Goal: Task Accomplishment & Management: Use online tool/utility

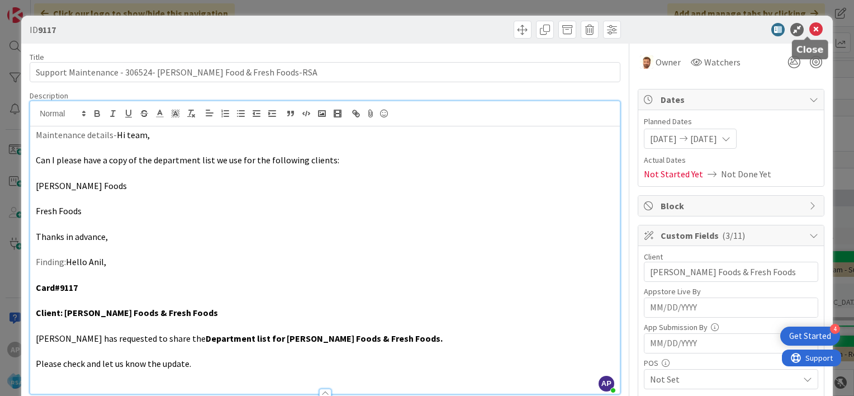
click at [809, 34] on icon at bounding box center [815, 29] width 13 height 13
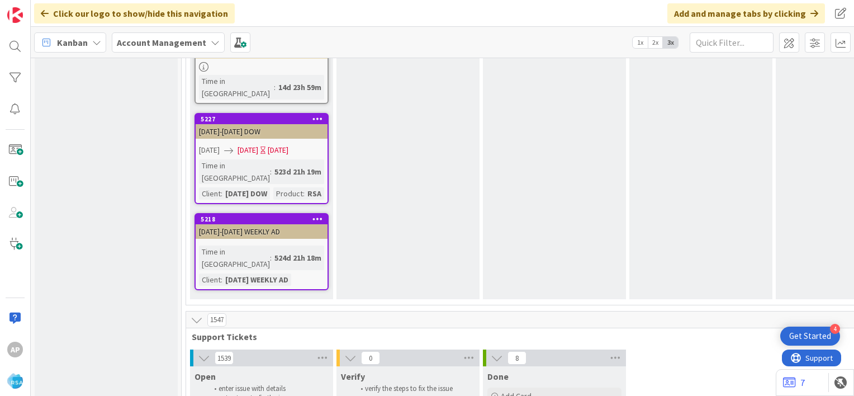
scroll to position [2181, 0]
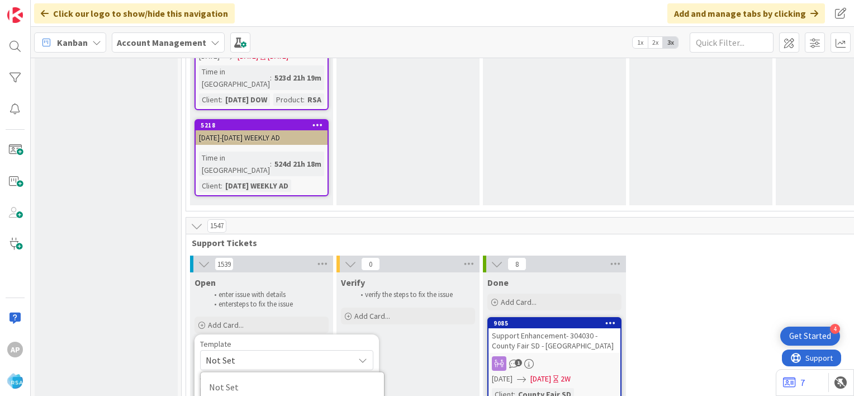
scroll to position [2268, 0]
type textarea "x"
type textarea "Support Defect- Ticket Number- Client Name- Product Name"
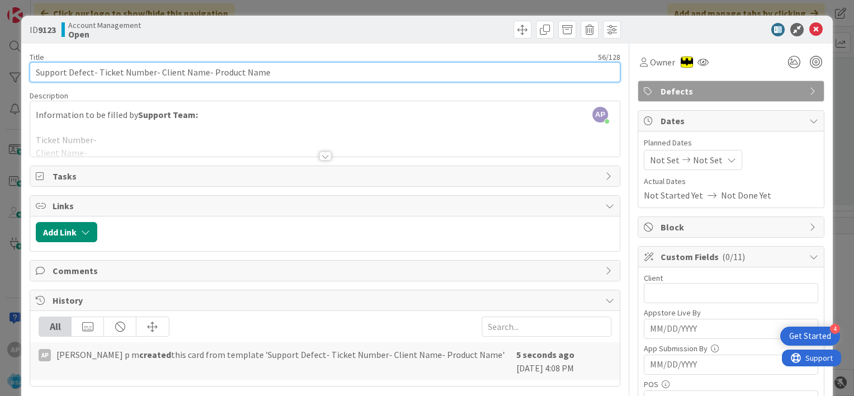
drag, startPoint x: 97, startPoint y: 74, endPoint x: 151, endPoint y: 74, distance: 54.7
click at [151, 74] on input "Support Defect- Ticket Number- Client Name- Product Name" at bounding box center [325, 72] width 590 height 20
paste input "#306526"
click at [101, 73] on input "Support Defect- #306526- Client Name- Product Name" at bounding box center [325, 72] width 590 height 20
drag, startPoint x: 127, startPoint y: 73, endPoint x: 172, endPoint y: 74, distance: 44.7
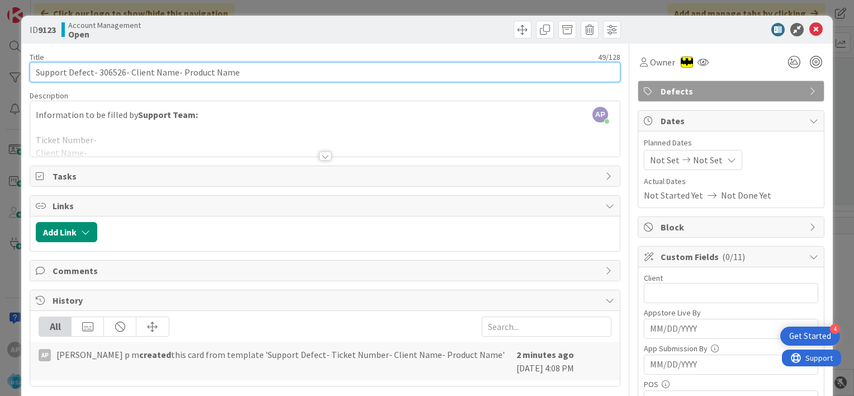
click at [172, 74] on input "Support Defect- 306526- Client Name- Product Name" at bounding box center [325, 72] width 590 height 20
drag, startPoint x: 185, startPoint y: 72, endPoint x: 244, endPoint y: 75, distance: 58.2
click at [244, 75] on input "Support Defect- 306526- [PERSON_NAME] & Sons- Product Name" at bounding box center [325, 72] width 590 height 20
drag, startPoint x: 128, startPoint y: 70, endPoint x: 180, endPoint y: 76, distance: 52.8
click at [180, 76] on input "Support Defect- 306526- [PERSON_NAME] & Sons- RSA" at bounding box center [325, 72] width 590 height 20
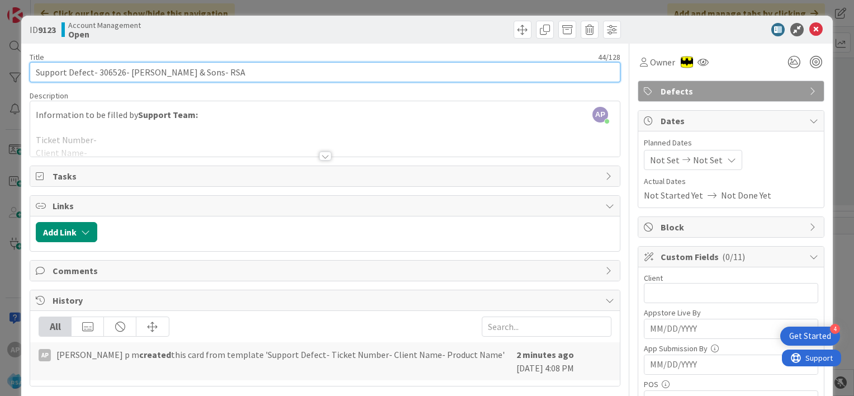
type input "Support Defect- 306526- [PERSON_NAME] & Sons- RSA"
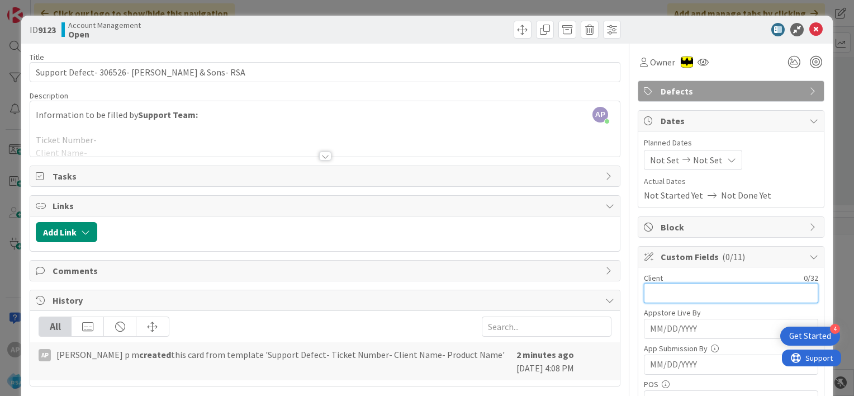
click at [657, 290] on input "text" at bounding box center [731, 293] width 174 height 20
paste input "[PERSON_NAME] & Sons"
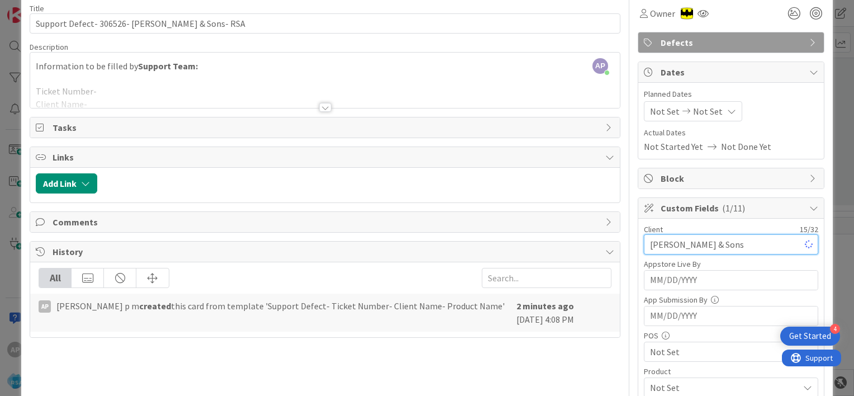
scroll to position [49, 0]
type input "[PERSON_NAME] & Sons"
click at [650, 111] on span "Not Set" at bounding box center [665, 110] width 30 height 13
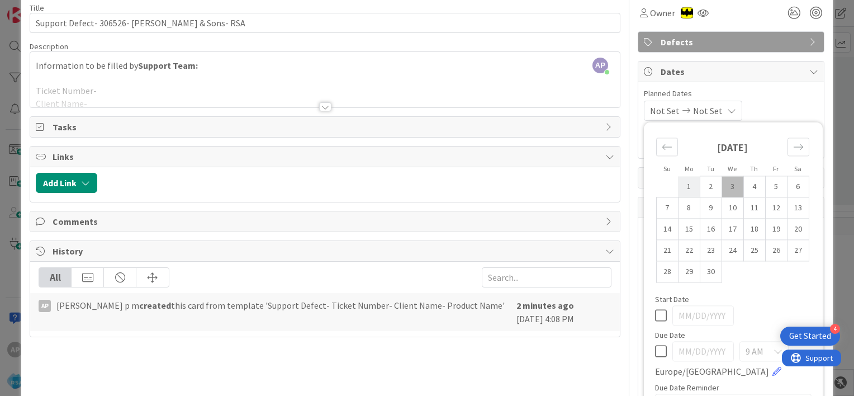
click at [679, 188] on td "1" at bounding box center [689, 186] width 22 height 21
type input "[DATE]"
click at [765, 208] on td "12" at bounding box center [776, 207] width 22 height 21
type input "[DATE]"
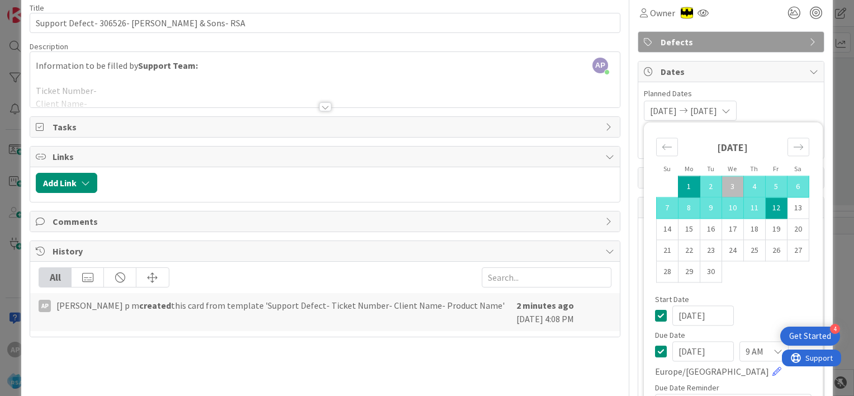
click at [766, 97] on span "Planned Dates" at bounding box center [731, 94] width 174 height 12
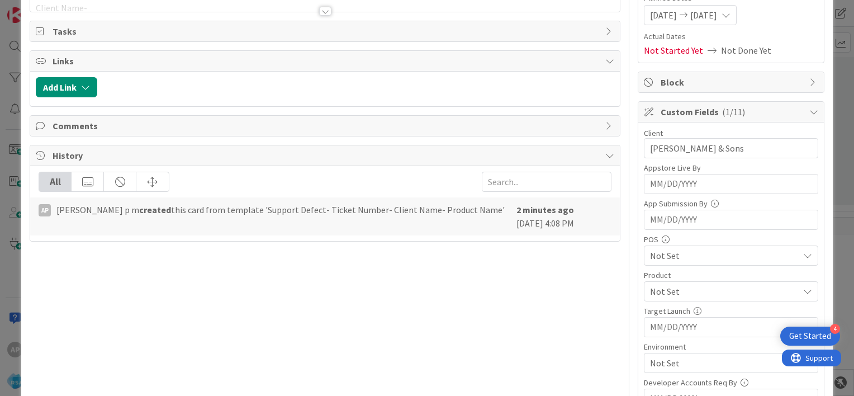
scroll to position [146, 0]
click at [653, 252] on span "Not Set" at bounding box center [724, 253] width 149 height 13
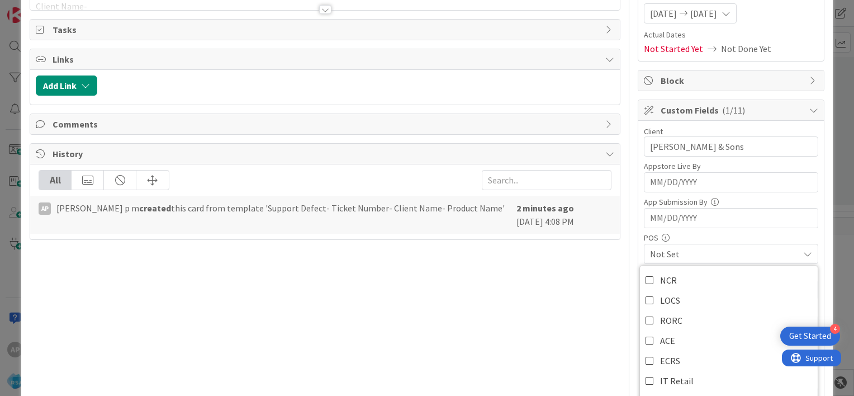
click at [637, 237] on div "Custom Fields ( 1/11 ) Client 15 / 32 [PERSON_NAME] & Sons Appstore Live By Nav…" at bounding box center [730, 309] width 187 height 421
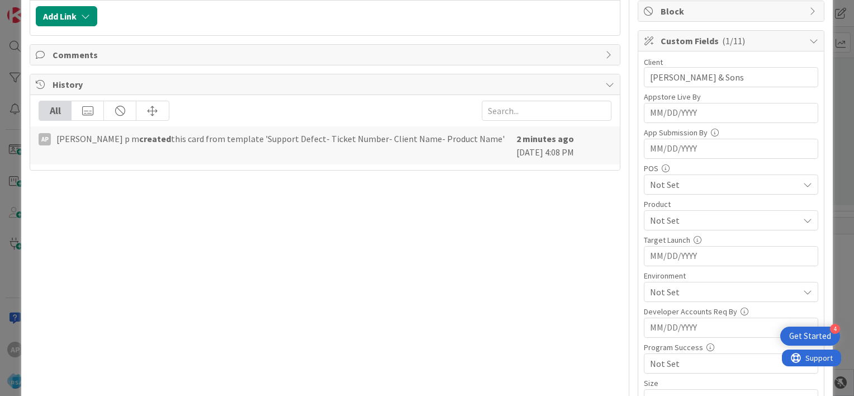
scroll to position [226, 0]
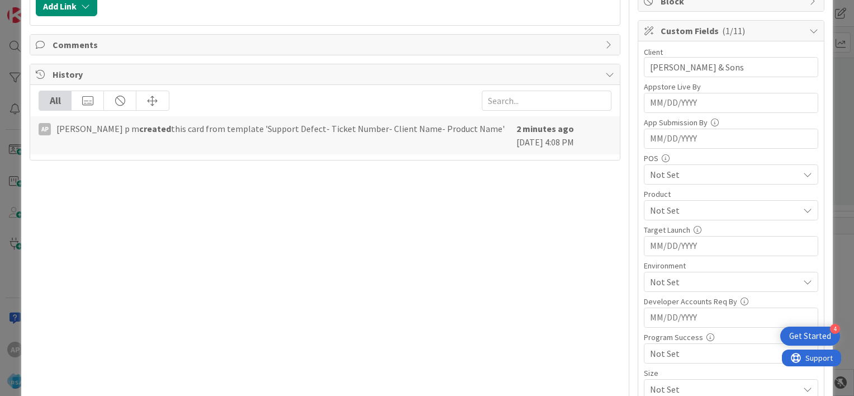
click at [658, 207] on span "Not Set" at bounding box center [724, 209] width 149 height 13
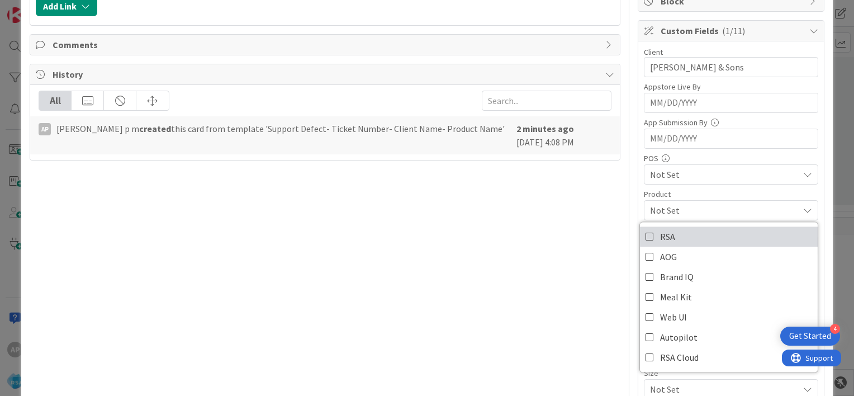
click at [645, 235] on icon at bounding box center [649, 236] width 9 height 17
click at [638, 185] on div "Client 15 / 32 [PERSON_NAME] & Sons Appstore Live By Navigate forward to intera…" at bounding box center [730, 240] width 185 height 399
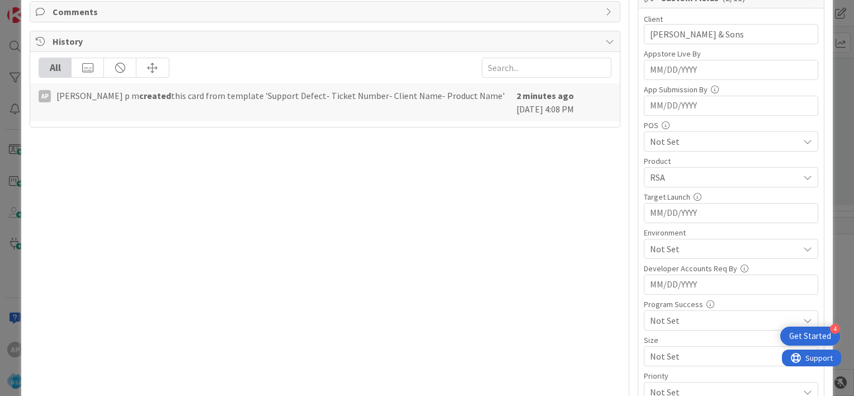
scroll to position [259, 0]
click at [650, 245] on span "Not Set" at bounding box center [724, 247] width 149 height 13
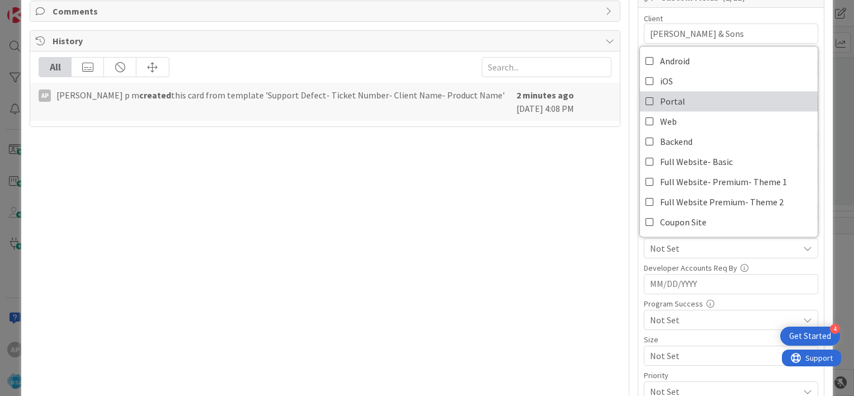
click at [645, 99] on icon at bounding box center [649, 101] width 9 height 17
click at [628, 248] on div "Title 44 / 128 Support Defect- 306526- [PERSON_NAME] & Sons- RSA Description AP…" at bounding box center [427, 159] width 794 height 750
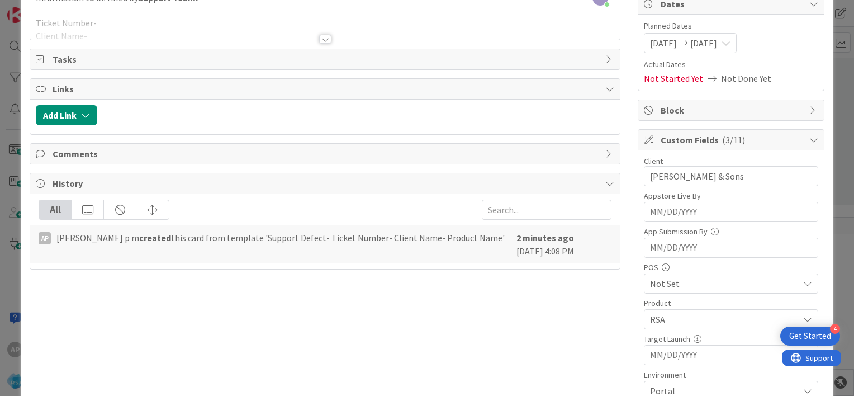
scroll to position [0, 0]
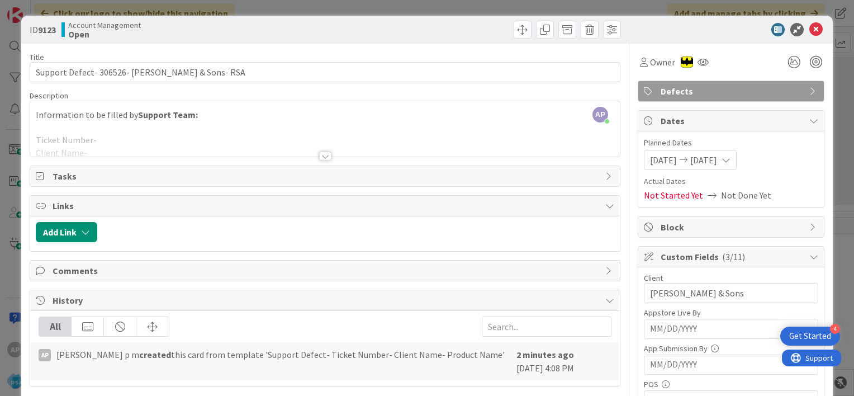
click at [320, 151] on div at bounding box center [325, 155] width 12 height 9
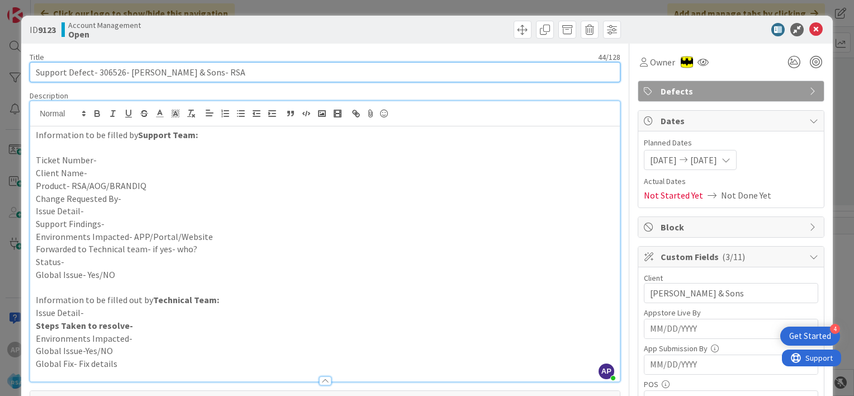
click at [110, 70] on input "Support Defect- 306526- [PERSON_NAME] & Sons- RSA" at bounding box center [325, 72] width 590 height 20
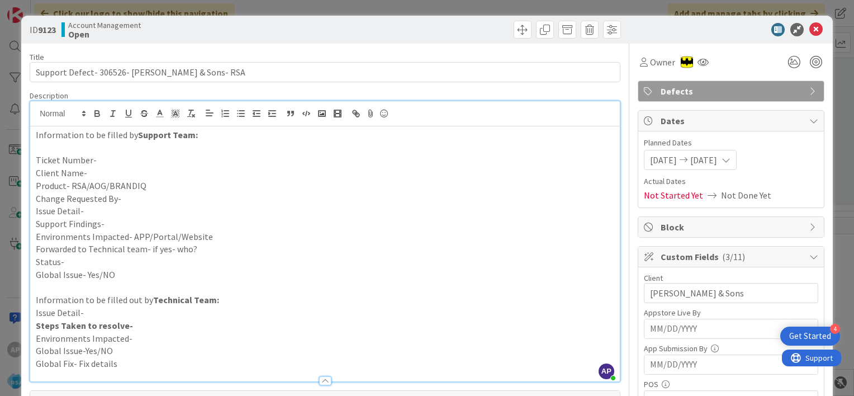
click at [107, 161] on p "Ticket Number-" at bounding box center [325, 160] width 578 height 13
click at [99, 169] on p "Client Name-" at bounding box center [325, 172] width 578 height 13
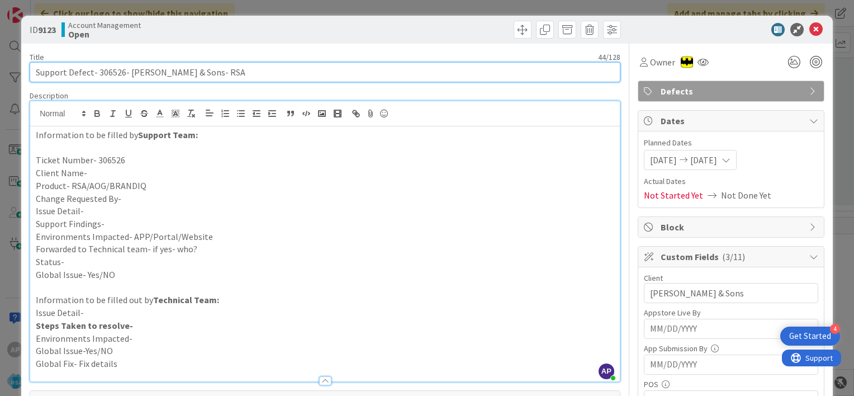
drag, startPoint x: 129, startPoint y: 70, endPoint x: 180, endPoint y: 74, distance: 50.9
click at [180, 74] on input "Support Defect- 306526- [PERSON_NAME] & Sons- RSA" at bounding box center [325, 72] width 590 height 20
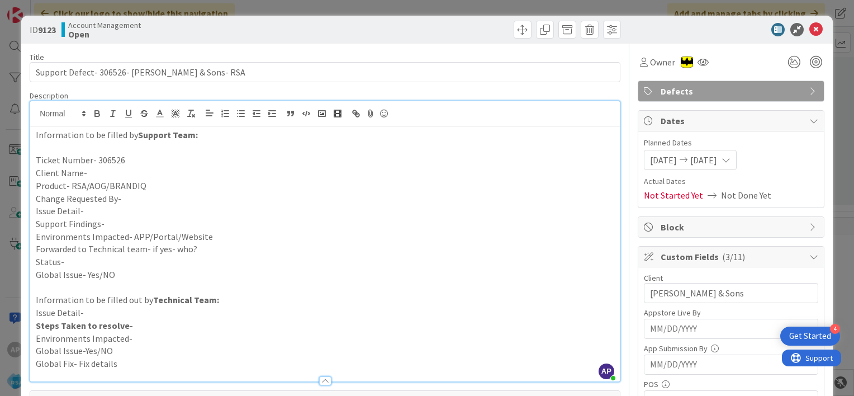
click at [96, 168] on p "Client Name-" at bounding box center [325, 172] width 578 height 13
click at [157, 185] on p "Product- RSA/AOG/BRANDIQ" at bounding box center [325, 185] width 578 height 13
click at [129, 199] on p "Change Requested By-" at bounding box center [325, 198] width 578 height 13
click at [101, 210] on p "Issue Detail-" at bounding box center [325, 210] width 578 height 13
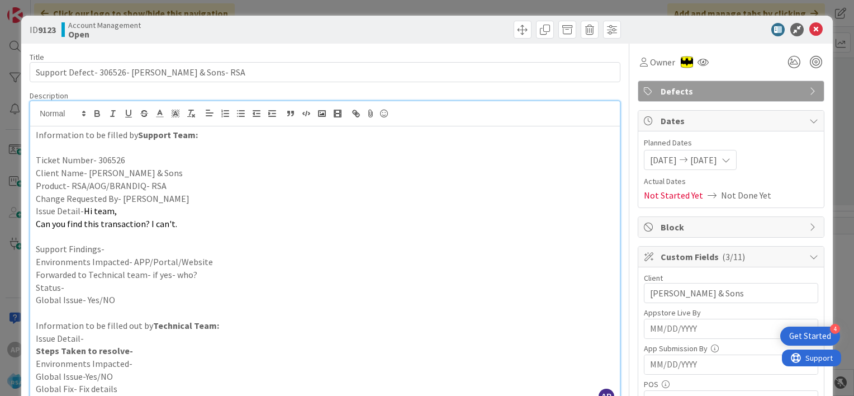
click at [119, 246] on p "Support Findings-" at bounding box center [325, 248] width 578 height 13
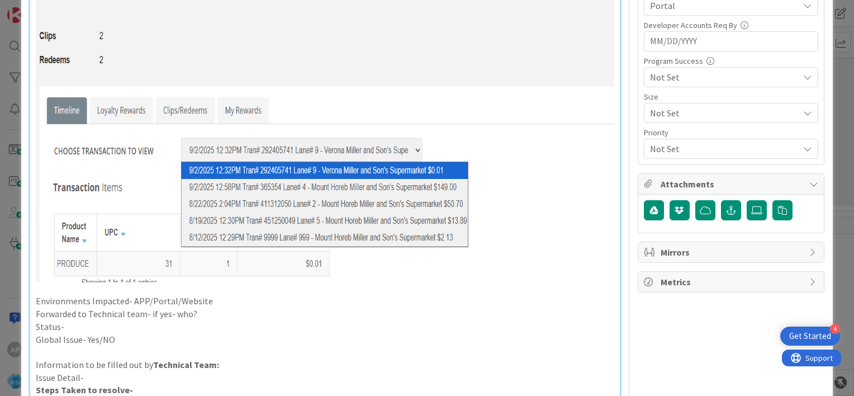
scroll to position [535, 0]
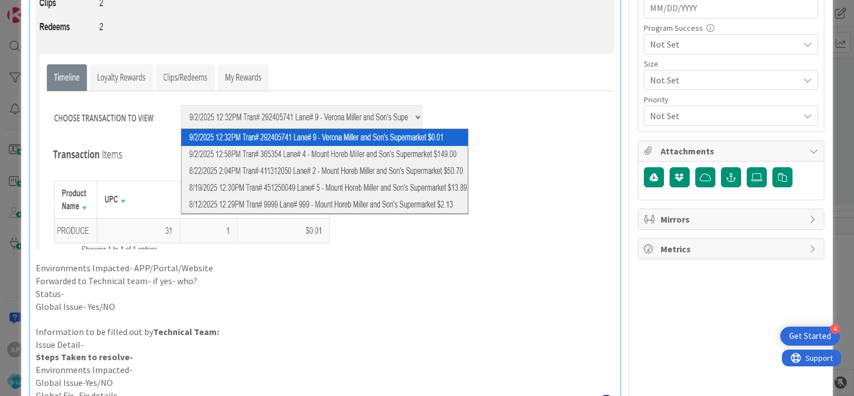
click at [215, 266] on p "Environments Impacted- APP/Portal/Website" at bounding box center [325, 267] width 578 height 13
click at [199, 282] on p "Forwarded to Technical team- if yes- who?" at bounding box center [325, 280] width 578 height 13
click at [127, 296] on p "Status-" at bounding box center [325, 293] width 578 height 13
click at [278, 273] on p "Environments Impacted- APP/Portal/Website- Portal" at bounding box center [325, 267] width 578 height 13
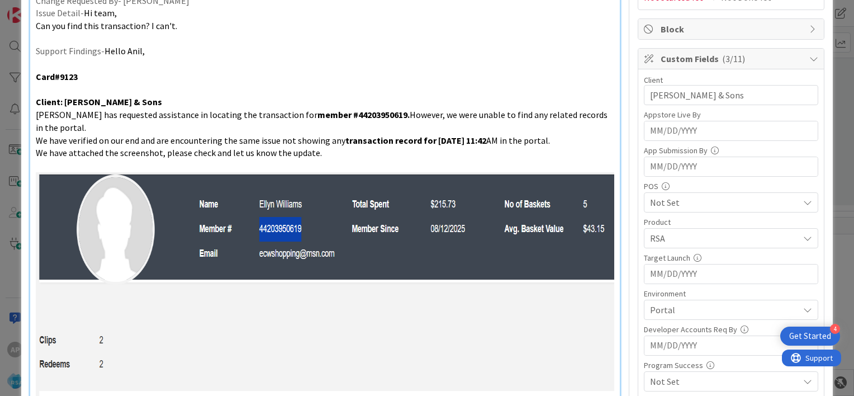
scroll to position [0, 0]
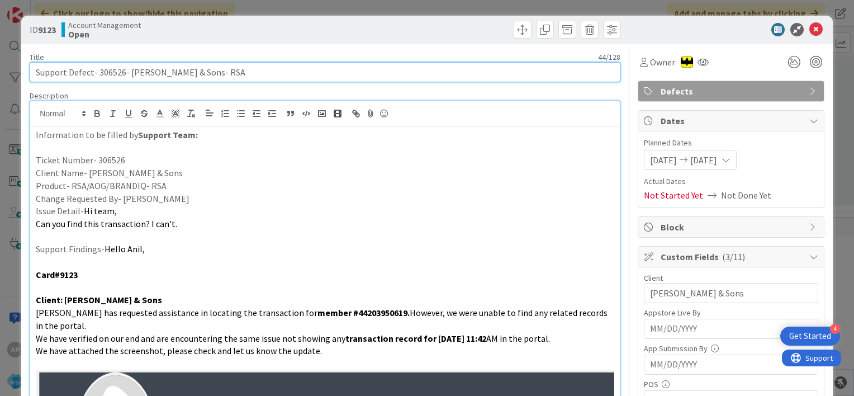
click at [98, 72] on input "Support Defect- 306526- [PERSON_NAME] & Sons- RSA" at bounding box center [325, 72] width 590 height 20
drag, startPoint x: 97, startPoint y: 71, endPoint x: 179, endPoint y: 75, distance: 82.8
click at [179, 75] on input "Support Defect- 306526- [PERSON_NAME] & Sons- RSA" at bounding box center [325, 72] width 590 height 20
click at [109, 74] on input "Support Defect- 306526- [PERSON_NAME] & Sons- RSA" at bounding box center [325, 72] width 590 height 20
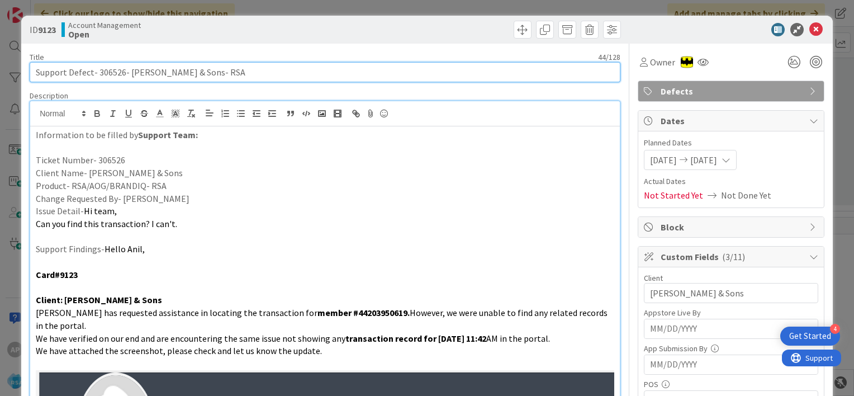
click at [109, 74] on input "Support Defect- 306526- [PERSON_NAME] & Sons- RSA" at bounding box center [325, 72] width 590 height 20
